Goal: Task Accomplishment & Management: Use online tool/utility

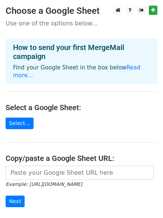
scroll to position [31, 0]
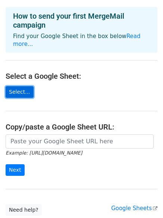
click at [24, 86] on link "Select..." at bounding box center [20, 92] width 28 height 12
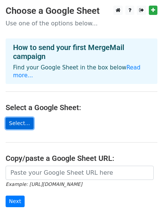
click at [19, 117] on link "Select..." at bounding box center [20, 123] width 28 height 12
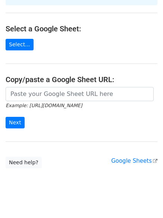
scroll to position [81, 0]
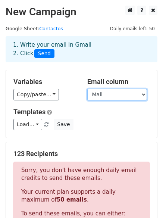
click at [113, 92] on select "Lugar Empresa Mail Temporada Puesto Enviado Manita Enviado Manito Respondido" at bounding box center [117, 95] width 60 height 12
click at [87, 89] on select "Lugar Empresa Mail Temporada Puesto Enviado Manita Enviado Manito Respondido" at bounding box center [117, 95] width 60 height 12
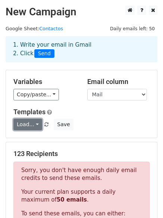
click at [29, 121] on link "Load..." at bounding box center [27, 125] width 29 height 12
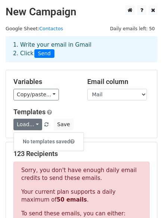
click at [98, 112] on h5 "Templates" at bounding box center [81, 112] width 136 height 8
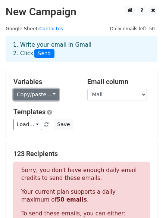
click at [46, 89] on link "Copy/paste..." at bounding box center [35, 95] width 45 height 12
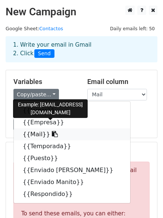
click at [36, 133] on link "{{Mail}}" at bounding box center [72, 134] width 116 height 12
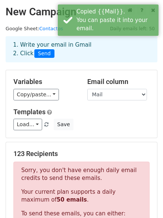
click at [119, 123] on div "Load... No templates saved Save" at bounding box center [81, 125] width 147 height 12
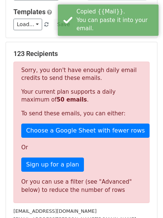
scroll to position [100, 0]
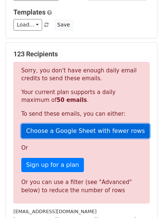
click at [60, 131] on link "Choose a Google Sheet with fewer rows" at bounding box center [85, 131] width 128 height 14
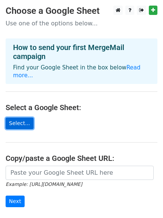
click at [20, 117] on link "Select..." at bounding box center [20, 123] width 28 height 12
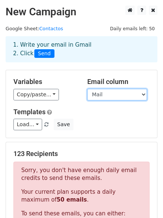
click at [98, 94] on select "Lugar Empresa Mail Temporada Puesto Enviado [PERSON_NAME] Enviado Manito Respon…" at bounding box center [117, 95] width 60 height 12
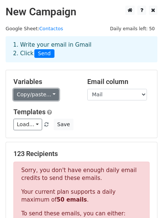
click at [38, 96] on link "Copy/paste..." at bounding box center [35, 95] width 45 height 12
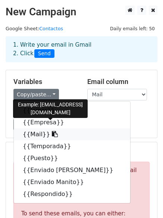
click at [32, 131] on link "{{Mail}}" at bounding box center [72, 134] width 116 height 12
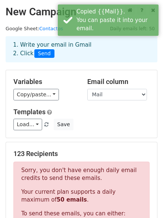
click at [59, 106] on div "Variables Copy/paste... {{Lugar}} {{Empresa}} {{Mail}} {{Temporada}} {{Puesto}}…" at bounding box center [81, 103] width 151 height 67
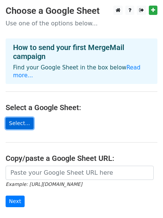
click at [16, 117] on link "Select..." at bounding box center [20, 123] width 28 height 12
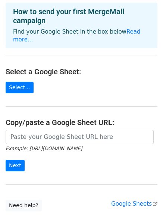
scroll to position [50, 0]
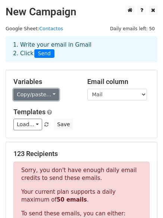
click at [40, 96] on link "Copy/paste..." at bounding box center [35, 95] width 45 height 12
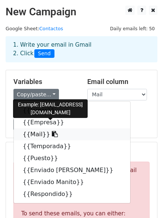
click at [36, 135] on link "{{Mail}}" at bounding box center [72, 134] width 116 height 12
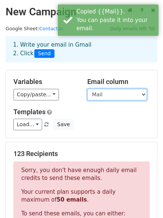
click at [102, 98] on select "Lugar Empresa Mail Temporada Puesto Enviado Manita Enviado Manito Respondido" at bounding box center [117, 95] width 60 height 12
click at [87, 89] on select "Lugar Empresa Mail Temporada Puesto Enviado Manita Enviado Manito Respondido" at bounding box center [117, 95] width 60 height 12
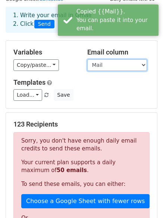
scroll to position [50, 0]
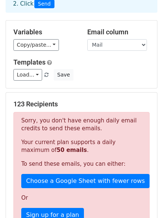
click at [80, 81] on div "Load... No templates saved Save" at bounding box center [81, 75] width 147 height 12
drag, startPoint x: 80, startPoint y: 81, endPoint x: 92, endPoint y: 64, distance: 20.3
click at [92, 64] on h5 "Templates" at bounding box center [81, 62] width 136 height 8
click at [102, 72] on div "Load... No templates saved Save" at bounding box center [81, 75] width 147 height 12
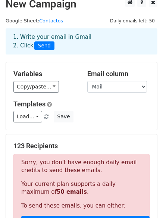
scroll to position [0, 0]
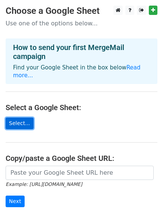
click at [13, 117] on link "Select..." at bounding box center [20, 123] width 28 height 12
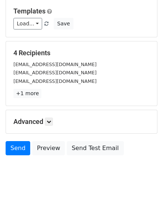
scroll to position [101, 0]
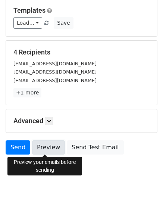
click at [52, 145] on link "Preview" at bounding box center [48, 147] width 33 height 14
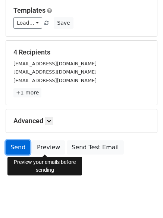
click at [17, 142] on link "Send" at bounding box center [18, 147] width 25 height 14
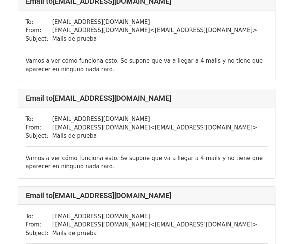
scroll to position [149, 0]
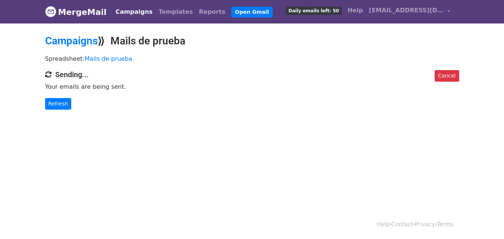
click at [49, 88] on p "Your emails are being sent." at bounding box center [252, 87] width 414 height 8
drag, startPoint x: 49, startPoint y: 88, endPoint x: 120, endPoint y: 88, distance: 71.2
click at [119, 88] on p "Your emails are being sent." at bounding box center [252, 87] width 414 height 8
click at [42, 88] on div "Cancel Sending... Your emails are being sent. Refresh" at bounding box center [252, 90] width 425 height 40
click at [50, 88] on p "Your emails are being sent." at bounding box center [252, 87] width 414 height 8
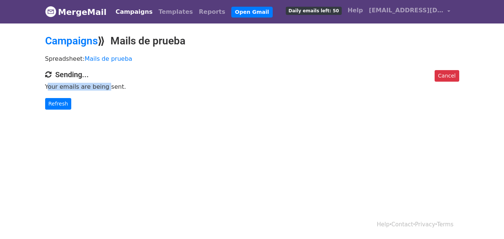
drag, startPoint x: 50, startPoint y: 88, endPoint x: 89, endPoint y: 88, distance: 39.2
click at [89, 88] on p "Your emails are being sent." at bounding box center [252, 87] width 414 height 8
